Goal: Task Accomplishment & Management: Use online tool/utility

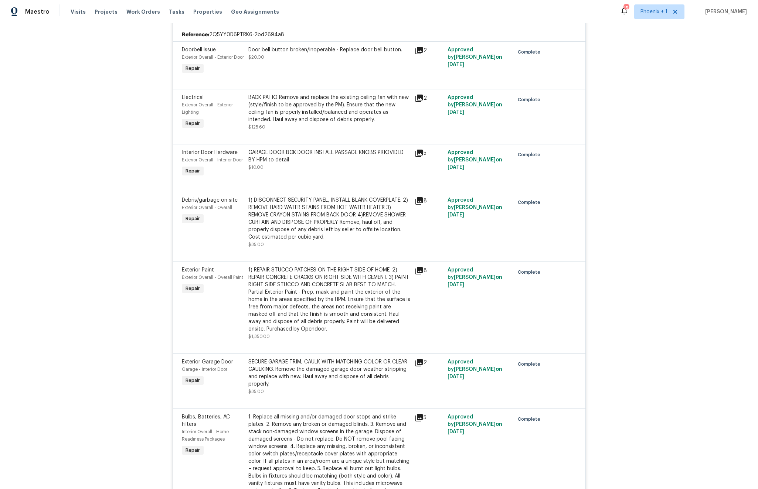
scroll to position [517, 0]
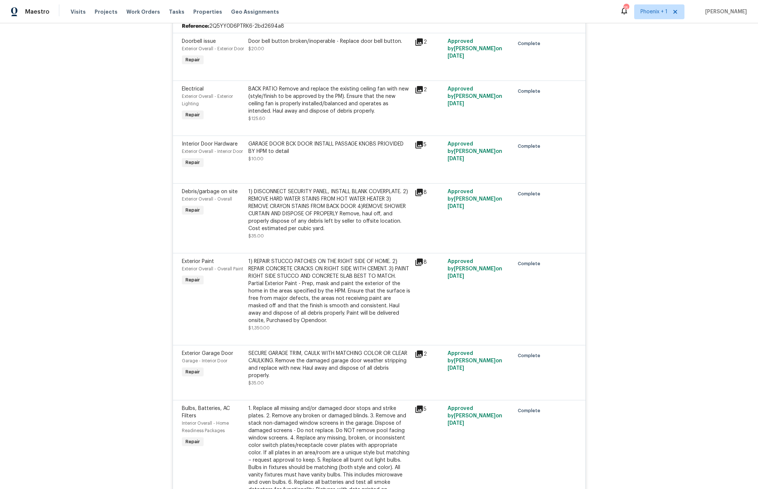
click at [280, 300] on div "1) REPAIR STUCCO PATCHES ON THE RIGHT SIDE OF HOME. 2) REPAIR CONCRETE CRACKS O…" at bounding box center [329, 291] width 162 height 67
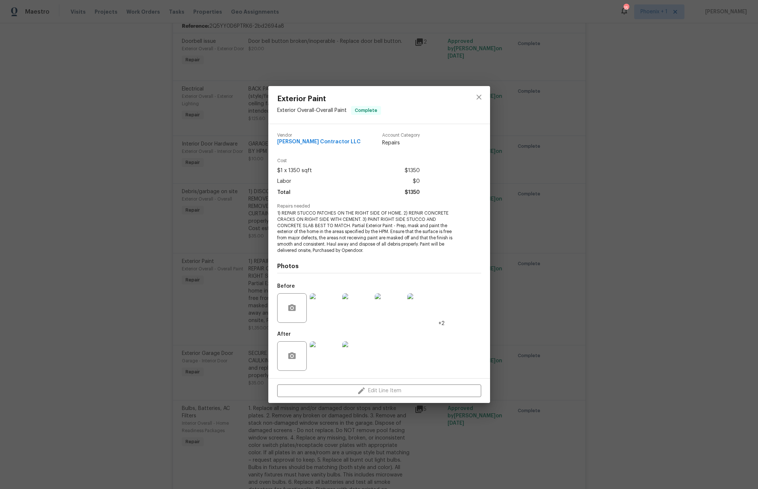
click at [150, 121] on div "Exterior Paint Exterior Overall - Overall Paint Complete Vendor Mario Suarez Co…" at bounding box center [379, 244] width 758 height 489
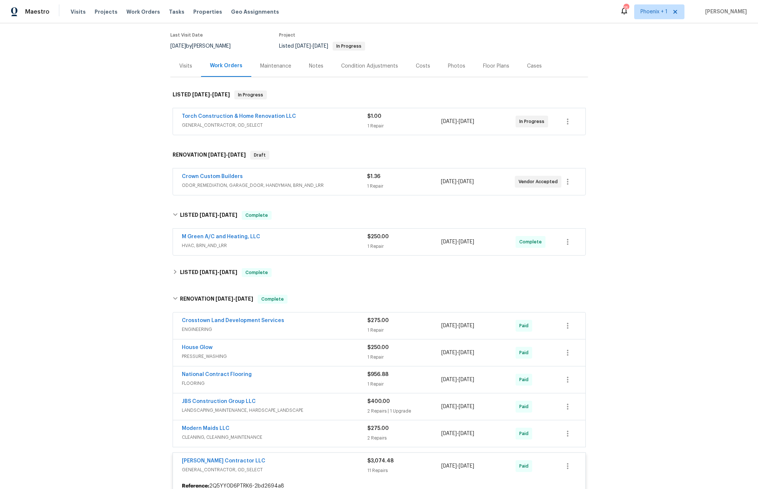
scroll to position [0, 0]
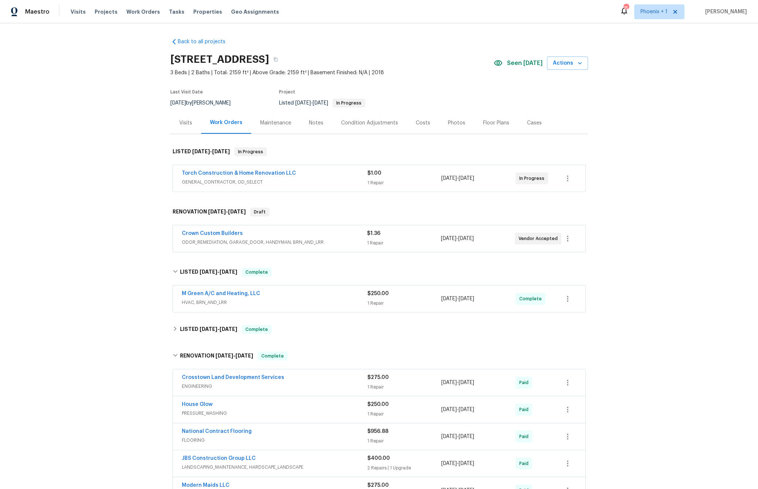
drag, startPoint x: 280, startPoint y: 60, endPoint x: 164, endPoint y: 61, distance: 116.8
click at [164, 60] on div "Back to all projects 23006 Woodlawn Rdg, San Antonio, TX 78259 3 Beds | 2 Baths…" at bounding box center [379, 256] width 758 height 466
copy h2 "23006 Woodlawn Rdg"
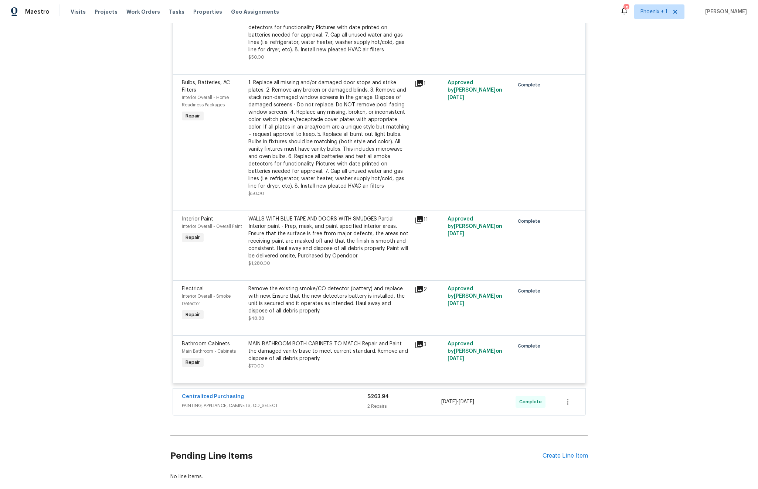
scroll to position [978, 0]
click at [561, 461] on div "Create Line Item" at bounding box center [565, 457] width 45 height 7
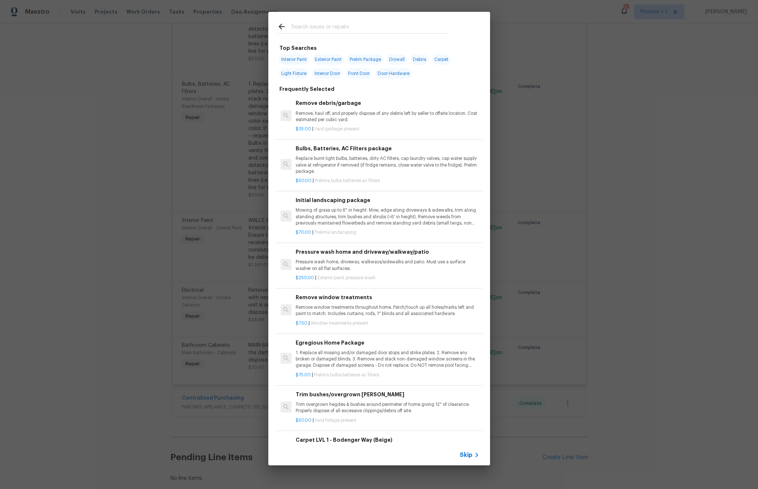
click at [464, 451] on div "Skip" at bounding box center [470, 455] width 21 height 9
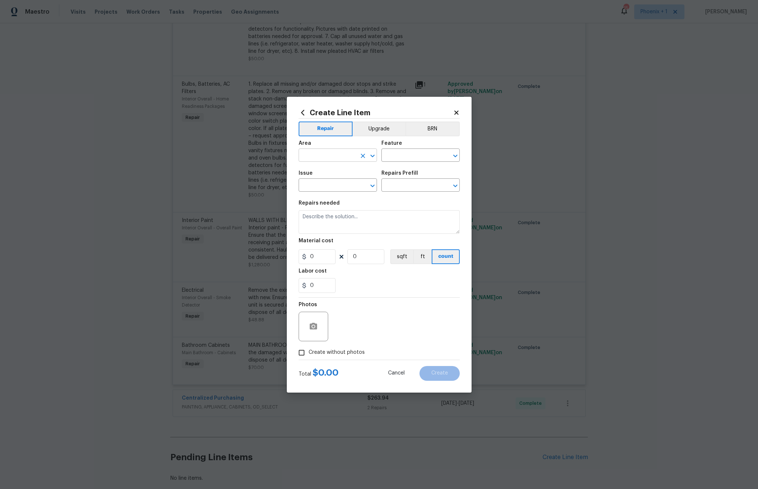
click at [348, 156] on input "text" at bounding box center [328, 155] width 58 height 11
drag, startPoint x: 334, startPoint y: 187, endPoint x: 358, endPoint y: 179, distance: 25.5
click at [334, 187] on li "Exterior Overall" at bounding box center [338, 184] width 78 height 12
type input "Exterior Overall"
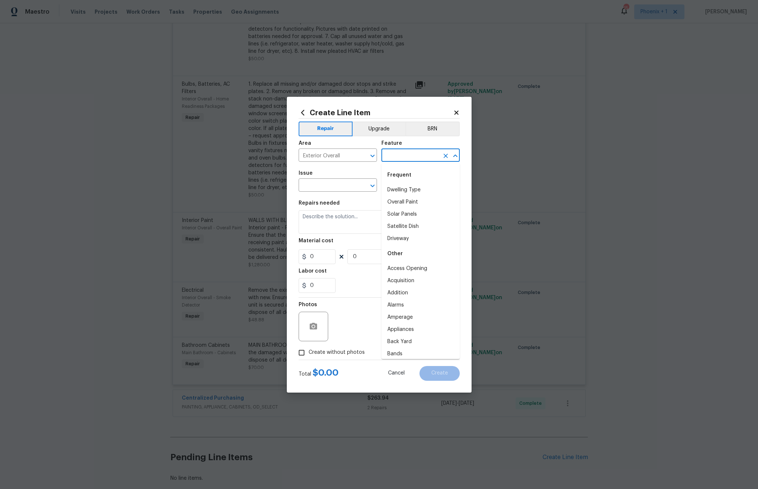
click at [413, 155] on input "text" at bounding box center [410, 155] width 58 height 11
click at [403, 156] on input "over" at bounding box center [410, 155] width 58 height 11
click at [399, 232] on li "Paint" at bounding box center [420, 232] width 78 height 12
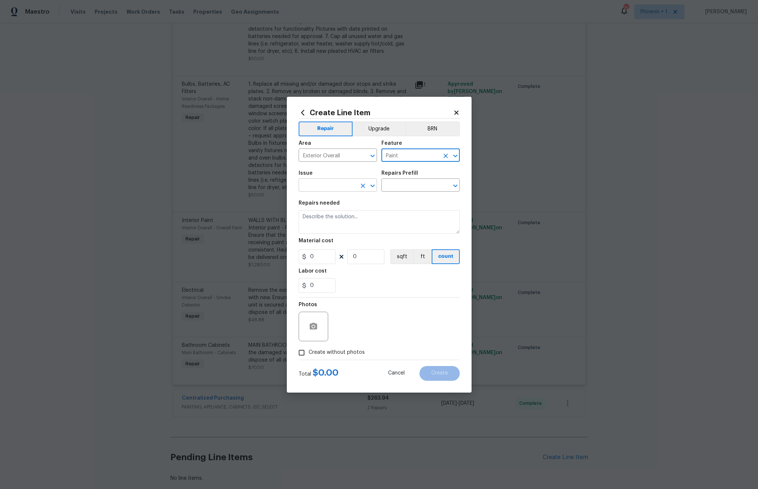
type input "Paint"
click at [326, 190] on input "text" at bounding box center [328, 185] width 58 height 11
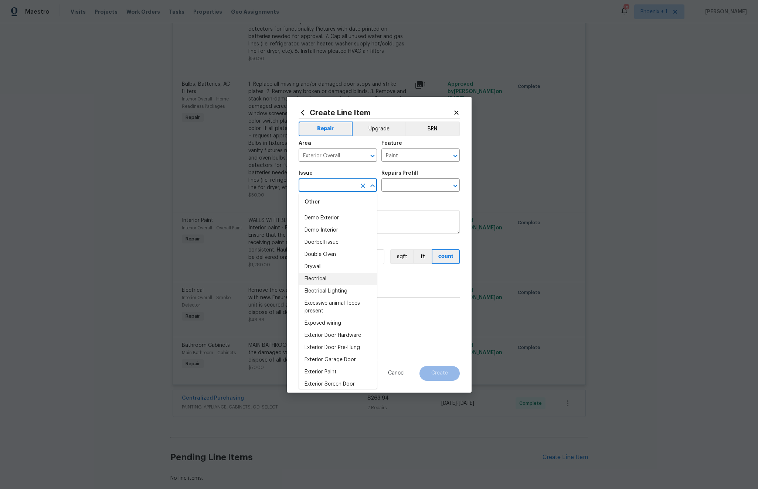
scroll to position [405, 0]
click at [331, 357] on li "Exterior Paint" at bounding box center [338, 361] width 78 height 12
type input "Exterior Paint"
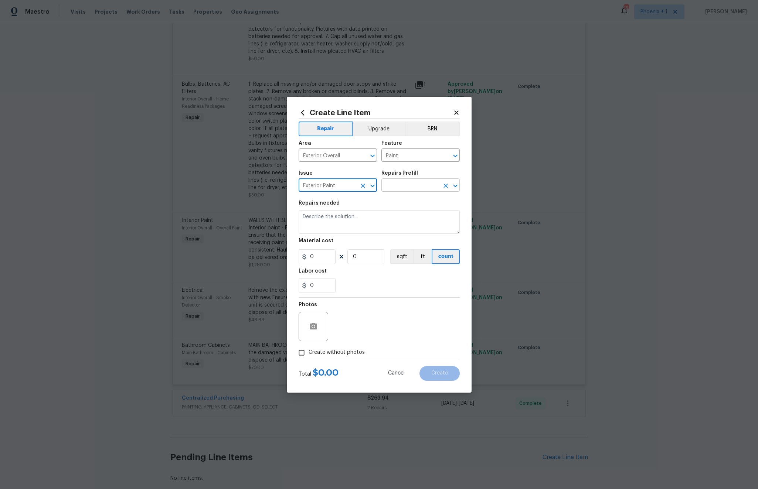
click at [421, 184] on input "text" at bounding box center [410, 185] width 58 height 11
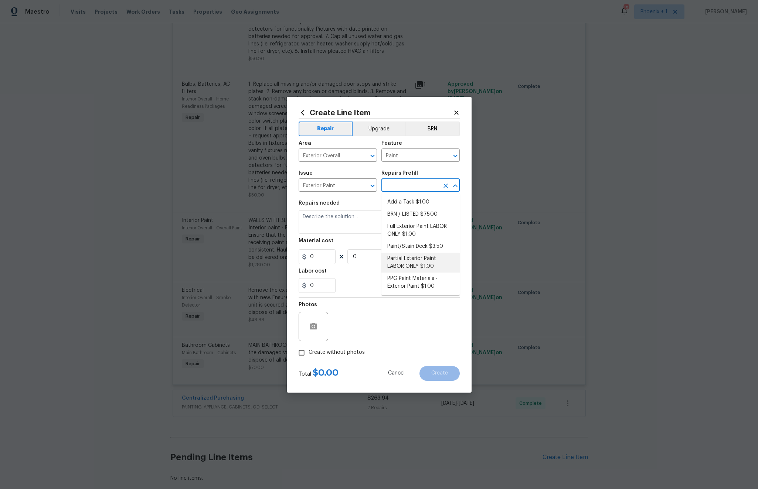
click at [419, 264] on li "Partial Exterior Paint LABOR ONLY $1.00" at bounding box center [420, 263] width 78 height 20
type input "Overall Paint"
type input "Partial Exterior Paint LABOR ONLY $1.00"
type textarea "Partial Exterior Paint - Prep, mask and paint the exterior of the home in the a…"
type input "1"
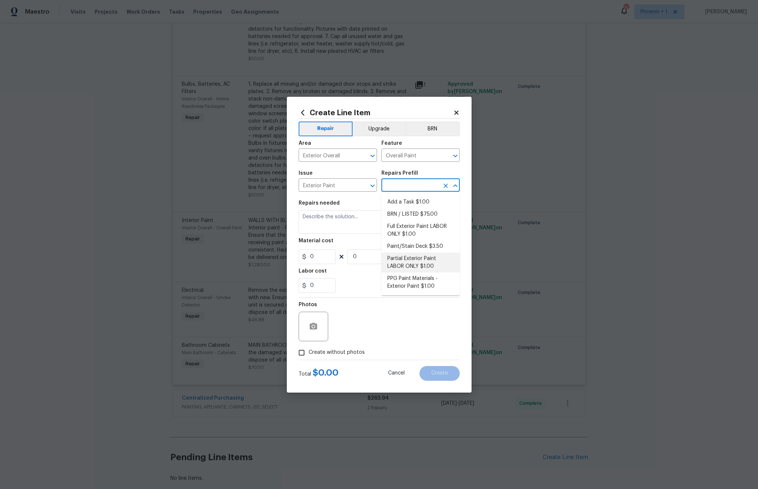
type input "1"
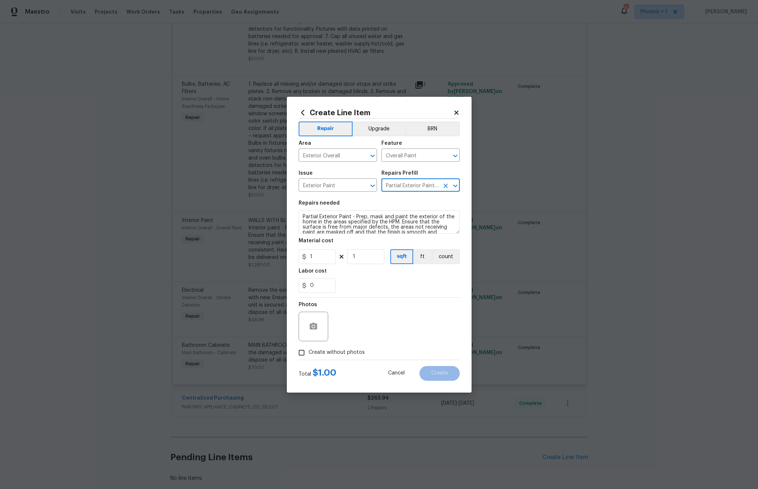
click at [466, 198] on div "Create Line Item Repair Upgrade BRN Area Exterior Overall ​ Feature Overall Pai…" at bounding box center [379, 245] width 185 height 296
click at [418, 186] on input "Partial Exterior Paint LABOR ONLY $1.00" at bounding box center [410, 185] width 58 height 11
click at [436, 167] on div "Issue Exterior Paint ​ Repairs Prefill Partial Exterior Paint LABOR ONLY $1.00 ​" at bounding box center [379, 181] width 161 height 30
click at [469, 98] on div "Create Line Item Repair Upgrade BRN Area Exterior Overall ​ Feature Overall Pai…" at bounding box center [379, 245] width 185 height 296
click at [435, 187] on input "Partial Exterior Paint LABOR ONLY $1.00" at bounding box center [410, 185] width 58 height 11
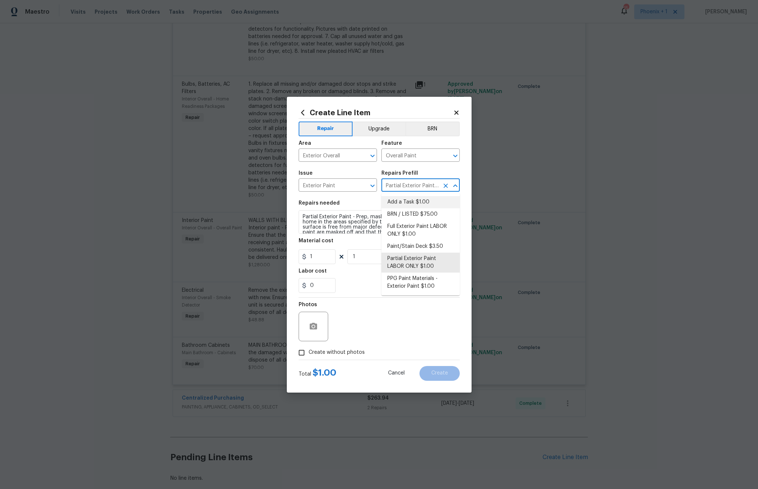
click at [461, 176] on div "Create Line Item Repair Upgrade BRN Area Exterior Overall ​ Feature Overall Pai…" at bounding box center [379, 245] width 185 height 296
click at [430, 187] on input "Partial Exterior Paint LABOR ONLY $1.00" at bounding box center [410, 185] width 58 height 11
